Goal: Entertainment & Leisure: Consume media (video, audio)

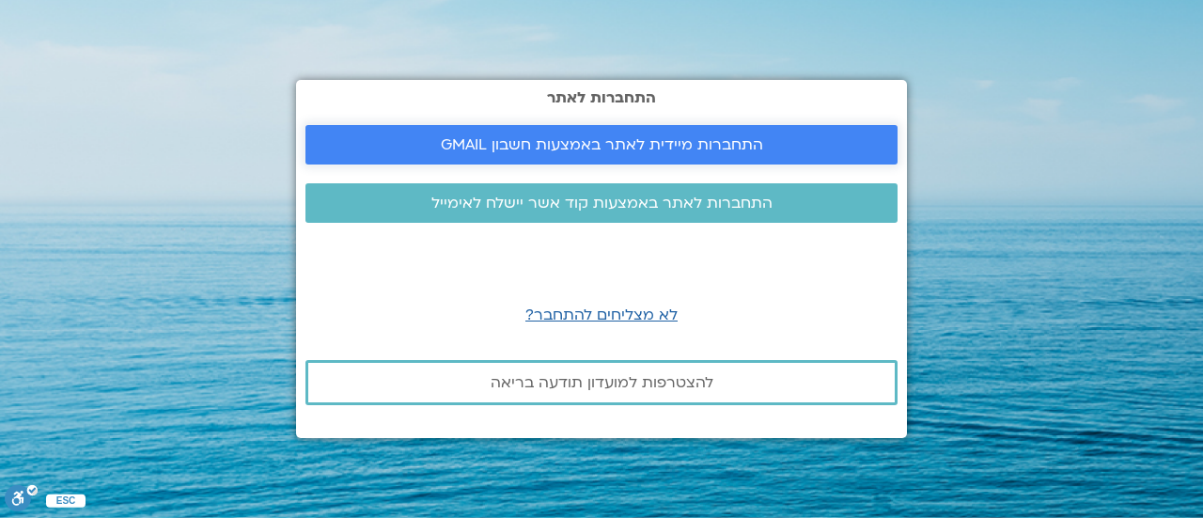
click at [770, 148] on span "התחברות מיידית לאתר באמצעות חשבון GMAIL" at bounding box center [601, 144] width 547 height 17
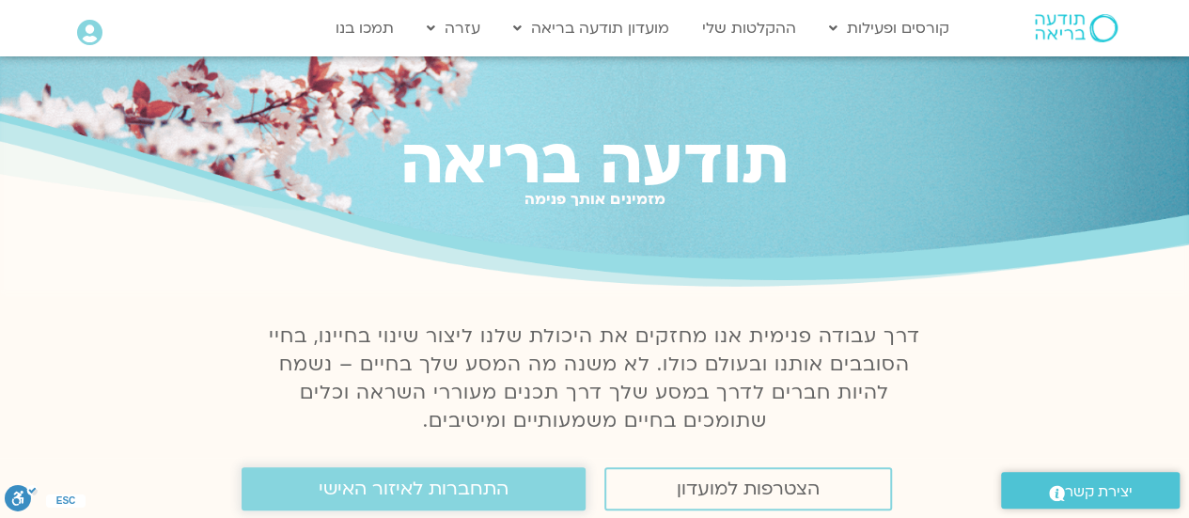
click at [271, 491] on link "התחברות לאיזור האישי" at bounding box center [414, 488] width 344 height 43
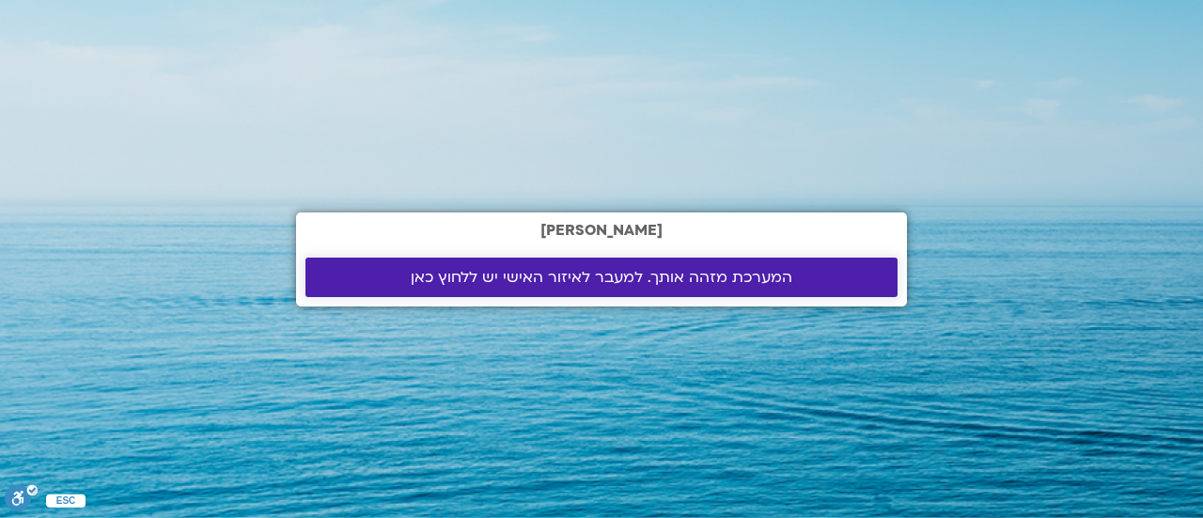
click at [483, 288] on link "המערכת מזהה אותך. למעבר לאיזור האישי יש ללחוץ כאן" at bounding box center [601, 276] width 592 height 39
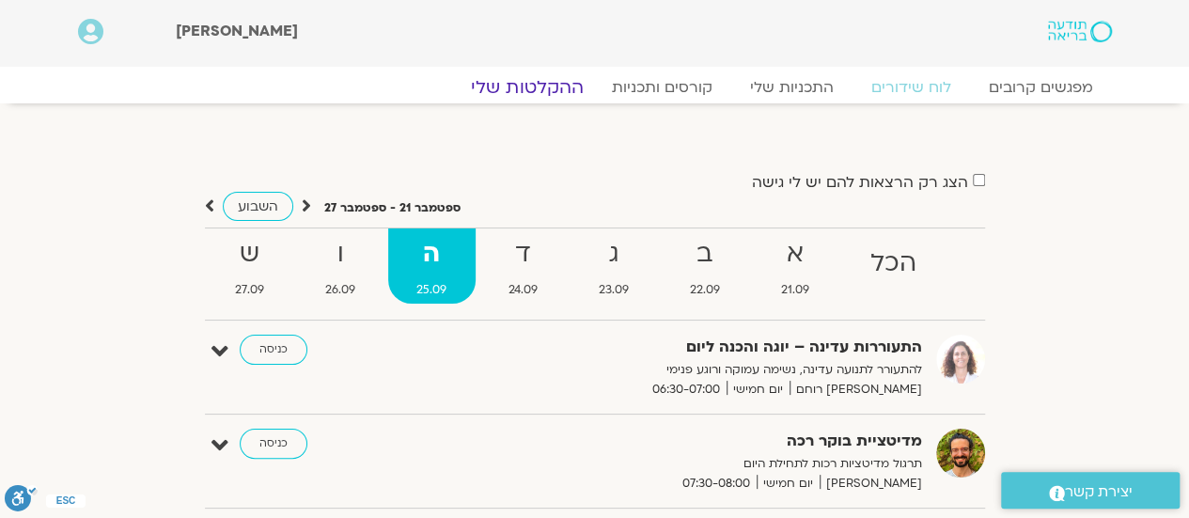
click at [538, 80] on link "ההקלטות שלי" at bounding box center [527, 87] width 158 height 23
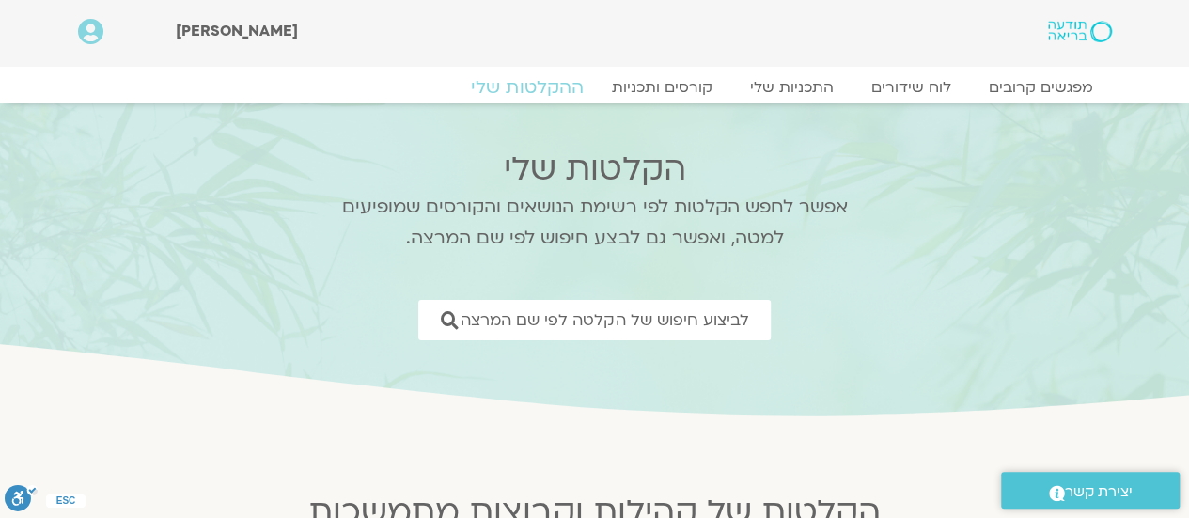
click at [538, 80] on link "ההקלטות שלי" at bounding box center [527, 87] width 158 height 23
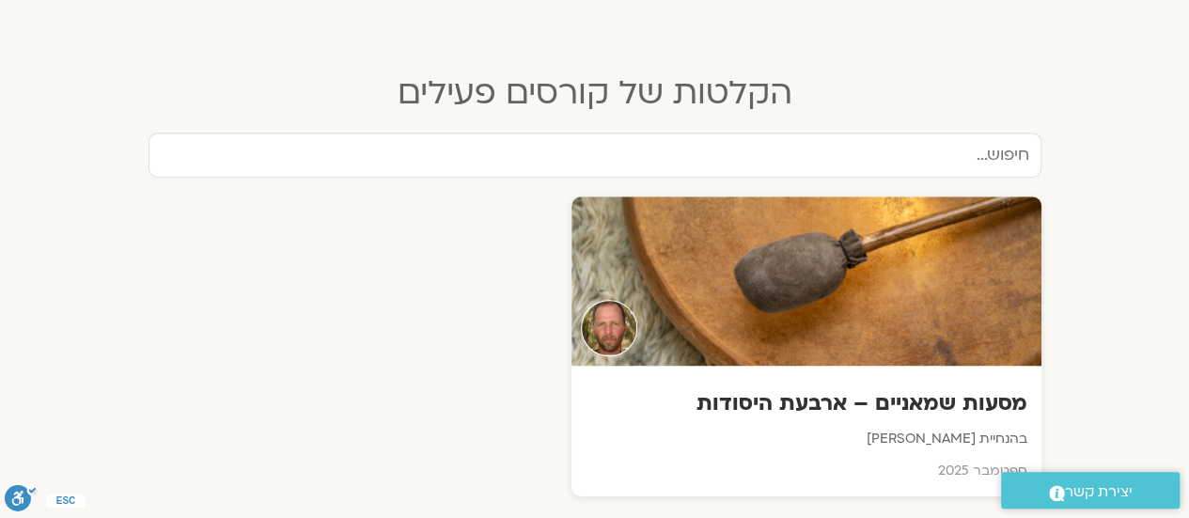
scroll to position [601, 0]
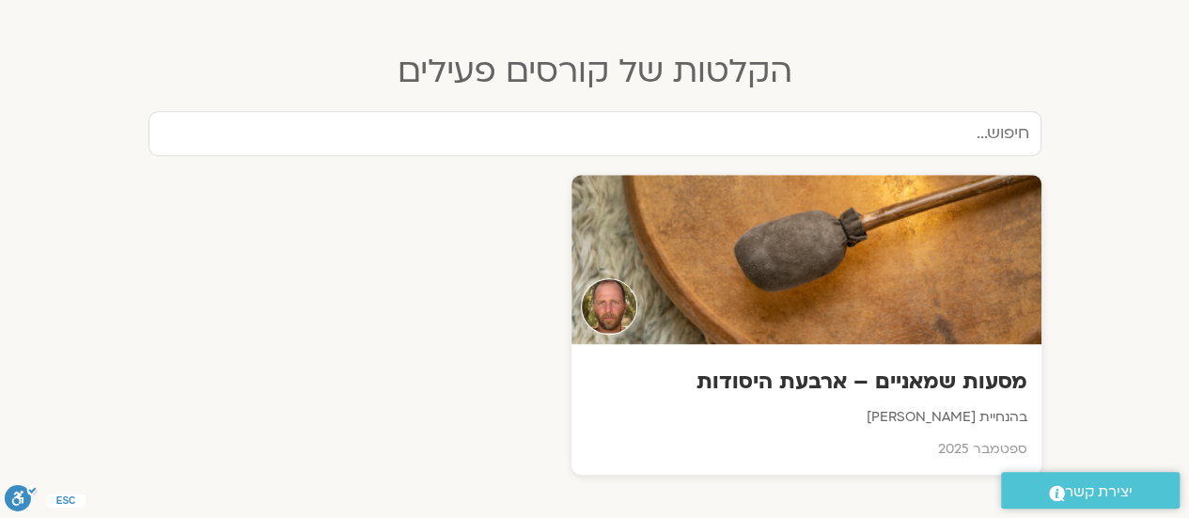
scroll to position [601, 0]
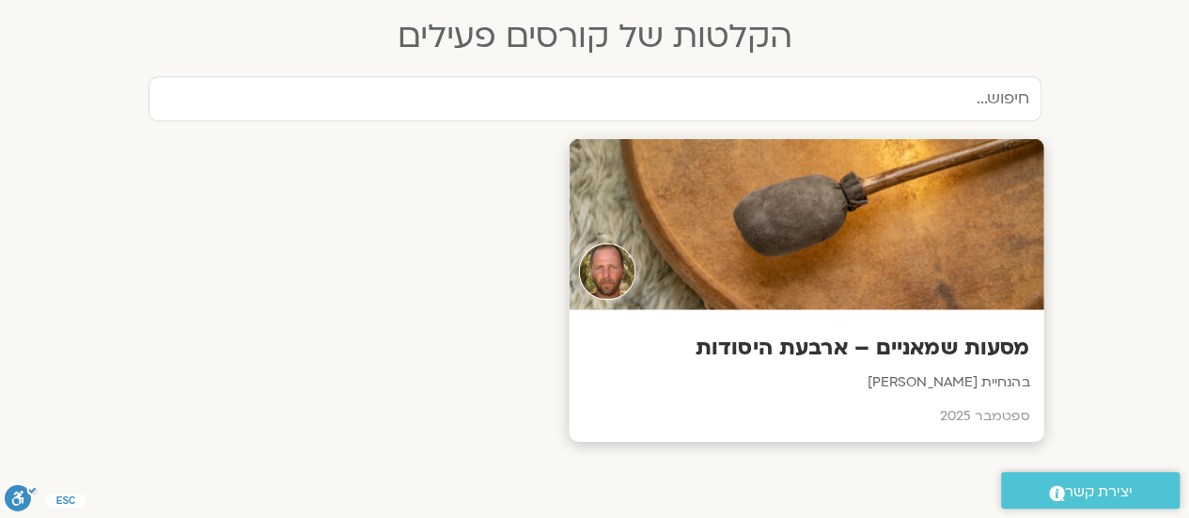
click at [861, 215] on div at bounding box center [806, 224] width 475 height 171
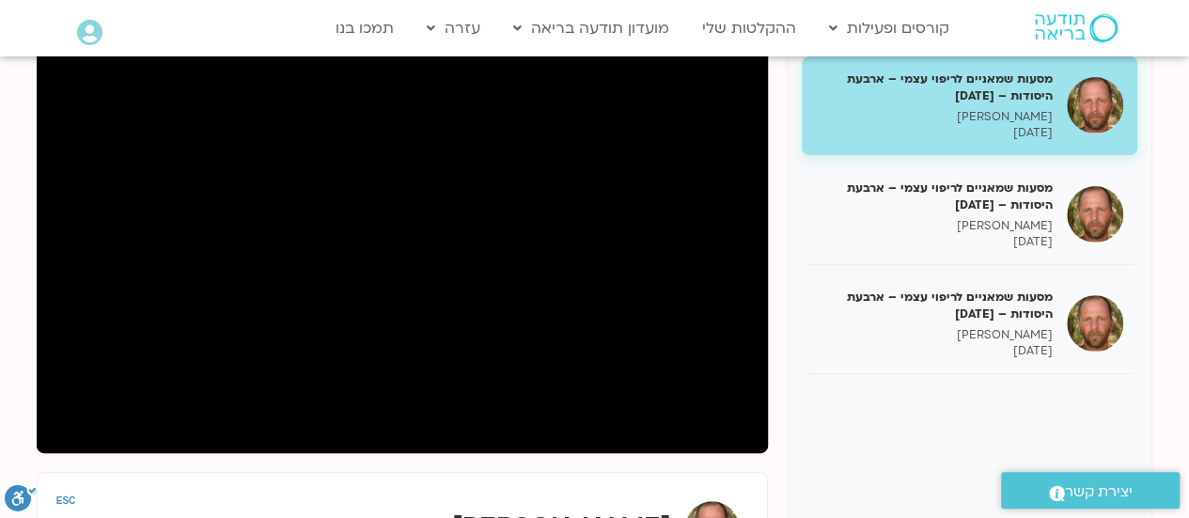
scroll to position [263, 0]
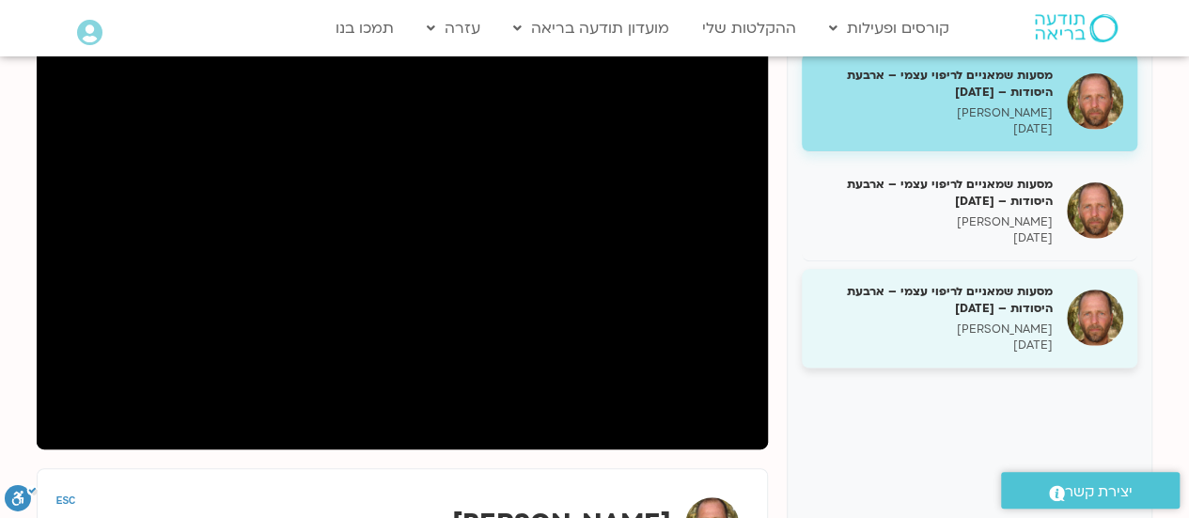
click at [939, 283] on h5 "מסעות שמאניים לריפוי עצמי – ארבעת היסודות – [DATE]" at bounding box center [934, 300] width 237 height 34
